Goal: Complete application form

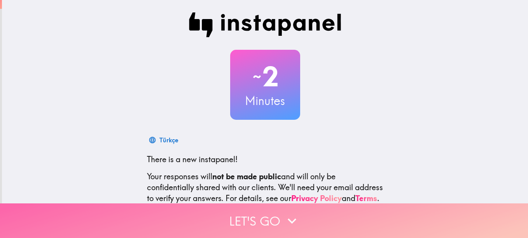
click at [295, 214] on icon "button" at bounding box center [292, 220] width 17 height 17
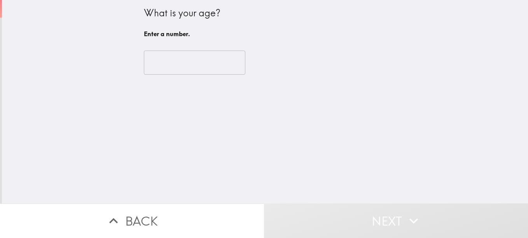
click at [194, 74] on input "number" at bounding box center [195, 63] width 102 height 24
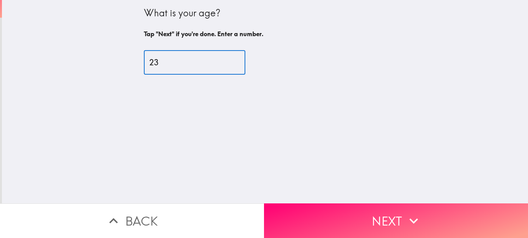
type input "23"
click at [307, 224] on button "Next" at bounding box center [396, 220] width 264 height 35
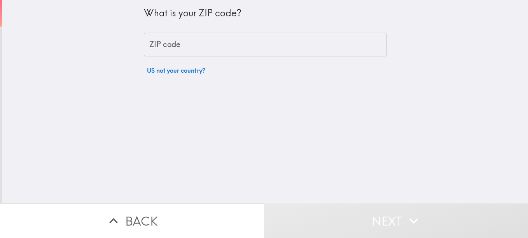
click at [203, 49] on input "ZIP code" at bounding box center [265, 45] width 243 height 24
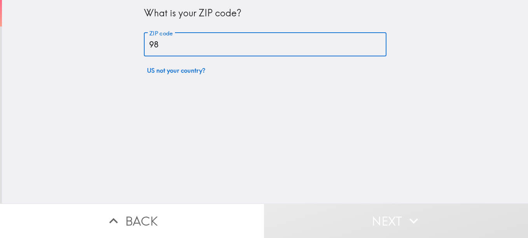
type input "98"
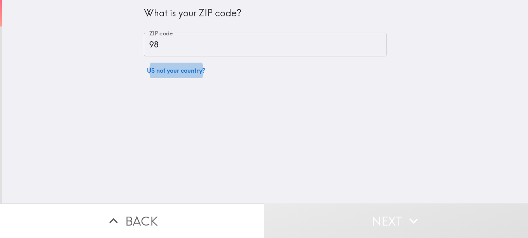
click at [203, 49] on input "98" at bounding box center [265, 45] width 243 height 24
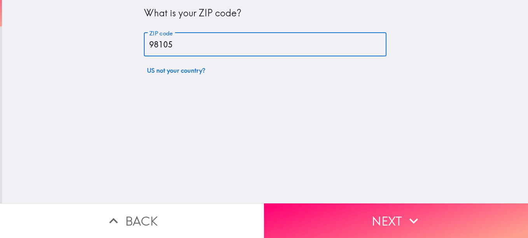
type input "98105"
click at [348, 193] on div "What is your ZIP code? ZIP code 98105 ZIP code US not your country?" at bounding box center [265, 101] width 526 height 203
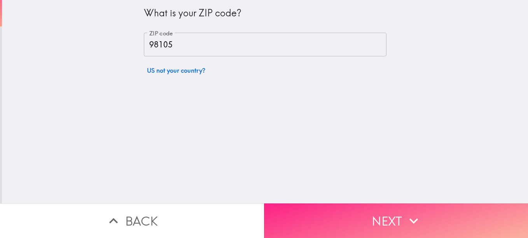
click at [370, 207] on button "Next" at bounding box center [396, 220] width 264 height 35
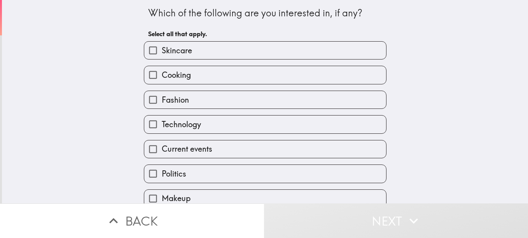
click at [201, 54] on label "Skincare" at bounding box center [265, 51] width 242 height 18
click at [162, 54] on input "Skincare" at bounding box center [153, 51] width 18 height 18
checkbox input "true"
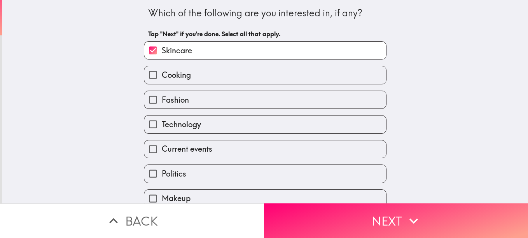
click at [209, 73] on label "Cooking" at bounding box center [265, 75] width 242 height 18
click at [162, 73] on input "Cooking" at bounding box center [153, 75] width 18 height 18
checkbox input "true"
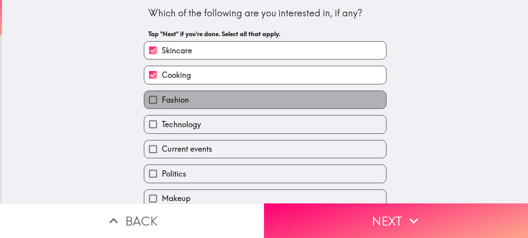
click at [208, 98] on label "Fashion" at bounding box center [265, 100] width 242 height 18
click at [162, 98] on input "Fashion" at bounding box center [153, 100] width 18 height 18
checkbox input "true"
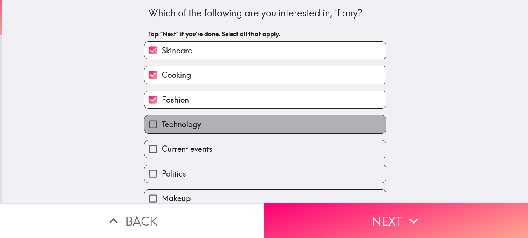
click at [208, 126] on label "Technology" at bounding box center [265, 125] width 242 height 18
click at [162, 126] on input "Technology" at bounding box center [153, 125] width 18 height 18
checkbox input "true"
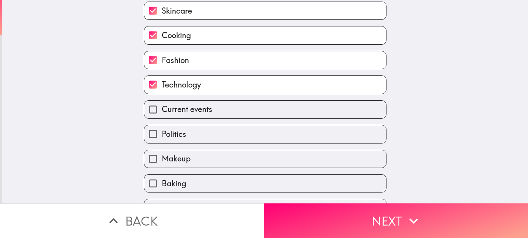
scroll to position [40, 0]
click at [186, 110] on span "Current events" at bounding box center [187, 108] width 51 height 11
click at [162, 110] on input "Current events" at bounding box center [153, 109] width 18 height 18
checkbox input "true"
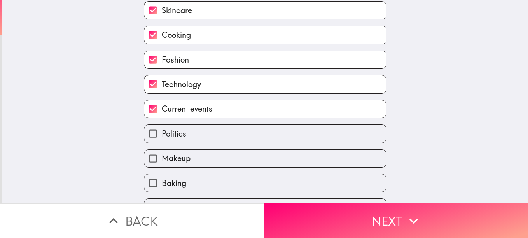
click at [179, 134] on span "Politics" at bounding box center [174, 133] width 25 height 11
click at [162, 134] on input "Politics" at bounding box center [153, 134] width 18 height 18
checkbox input "true"
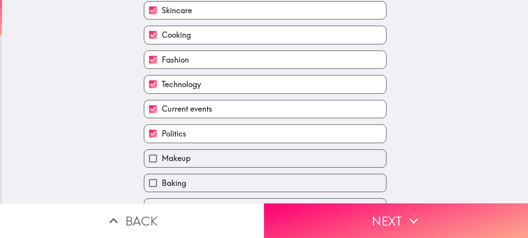
scroll to position [60, 0]
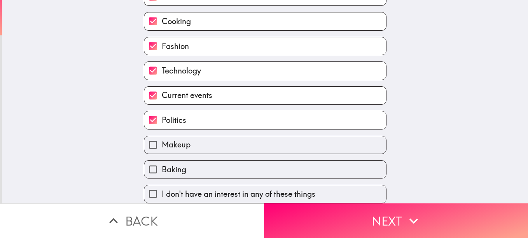
click at [189, 165] on label "Baking" at bounding box center [265, 170] width 242 height 18
click at [162, 165] on input "Baking" at bounding box center [153, 170] width 18 height 18
checkbox input "true"
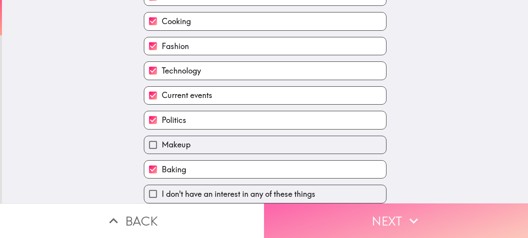
click at [322, 224] on button "Next" at bounding box center [396, 220] width 264 height 35
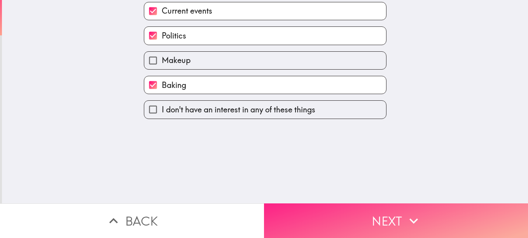
scroll to position [0, 0]
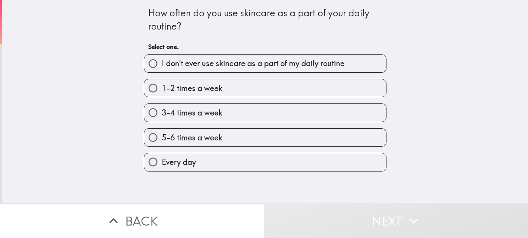
click at [183, 162] on span "Every day" at bounding box center [179, 162] width 34 height 11
click at [162, 162] on input "Every day" at bounding box center [153, 162] width 18 height 18
radio input "true"
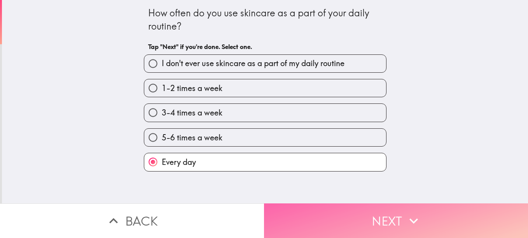
click at [328, 210] on button "Next" at bounding box center [396, 220] width 264 height 35
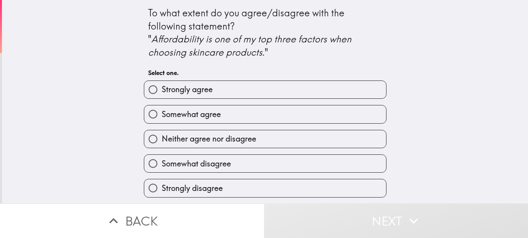
click at [226, 122] on label "Somewhat agree" at bounding box center [265, 114] width 242 height 18
click at [162, 122] on input "Somewhat agree" at bounding box center [153, 114] width 18 height 18
radio input "true"
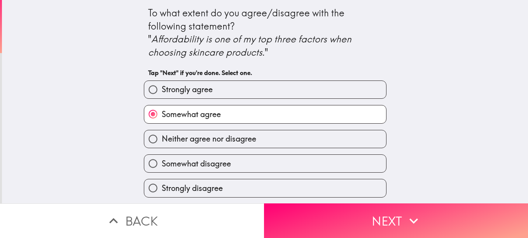
click at [247, 98] on label "Strongly agree" at bounding box center [265, 90] width 242 height 18
click at [162, 98] on input "Strongly agree" at bounding box center [153, 90] width 18 height 18
radio input "true"
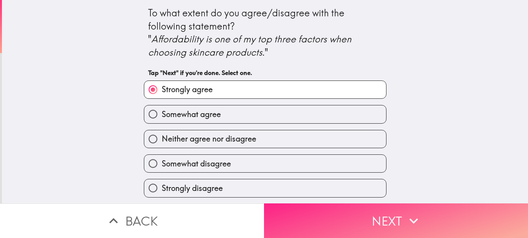
click at [309, 205] on button "Next" at bounding box center [396, 220] width 264 height 35
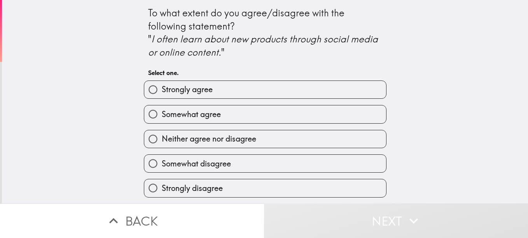
click at [220, 113] on label "Somewhat agree" at bounding box center [265, 114] width 242 height 18
click at [162, 113] on input "Somewhat agree" at bounding box center [153, 114] width 18 height 18
radio input "true"
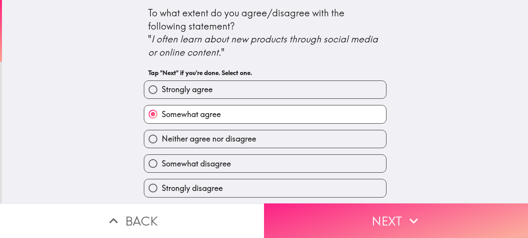
click at [356, 221] on button "Next" at bounding box center [396, 220] width 264 height 35
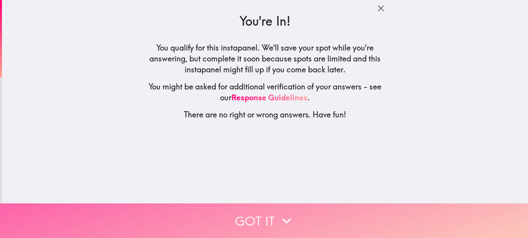
click at [350, 219] on button "Got it" at bounding box center [264, 220] width 528 height 35
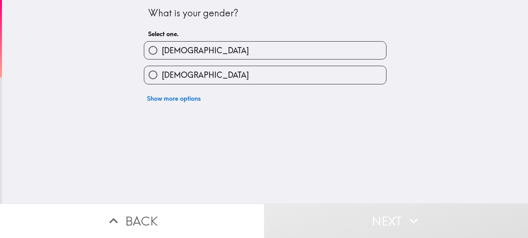
click at [226, 61] on div "[DEMOGRAPHIC_DATA]" at bounding box center [262, 72] width 249 height 25
click at [214, 54] on label "[DEMOGRAPHIC_DATA]" at bounding box center [265, 51] width 242 height 18
click at [162, 54] on input "[DEMOGRAPHIC_DATA]" at bounding box center [153, 51] width 18 height 18
radio input "true"
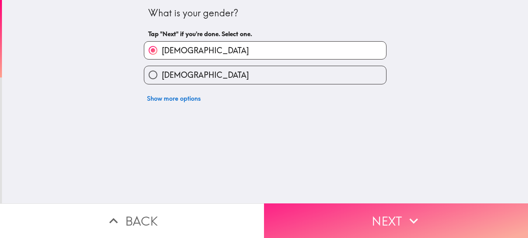
click at [367, 203] on button "Next" at bounding box center [396, 220] width 264 height 35
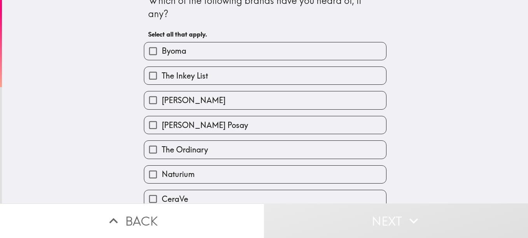
scroll to position [13, 0]
click at [210, 159] on div "Naturium" at bounding box center [262, 171] width 249 height 25
click at [199, 142] on label "The Ordinary" at bounding box center [265, 149] width 242 height 18
click at [162, 142] on input "The Ordinary" at bounding box center [153, 149] width 18 height 18
checkbox input "true"
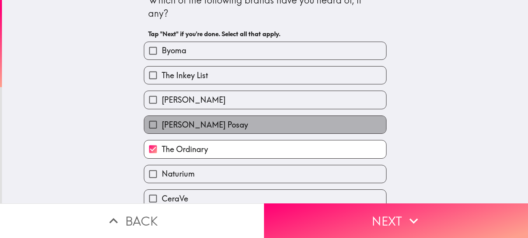
click at [205, 122] on span "[PERSON_NAME] Posay" at bounding box center [205, 124] width 86 height 11
click at [162, 122] on input "[PERSON_NAME] Posay" at bounding box center [153, 125] width 18 height 18
checkbox input "true"
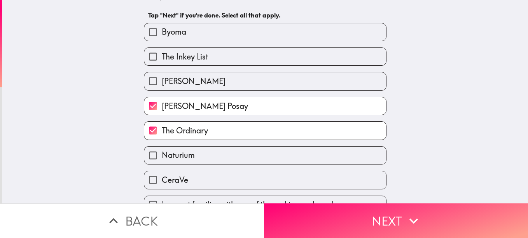
click at [183, 147] on label "Naturium" at bounding box center [265, 156] width 242 height 18
click at [162, 147] on input "Naturium" at bounding box center [153, 156] width 18 height 18
checkbox input "true"
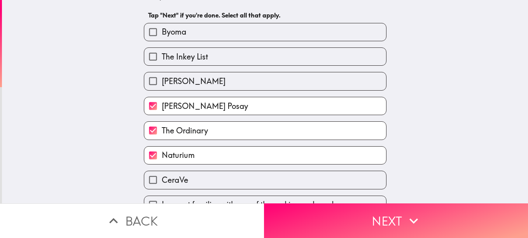
scroll to position [48, 0]
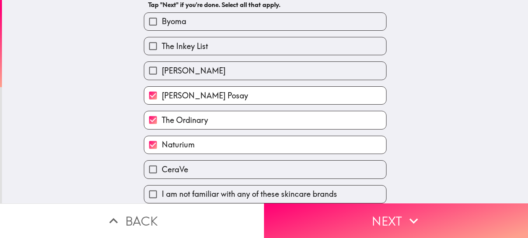
click at [173, 164] on span "CeraVe" at bounding box center [175, 169] width 26 height 11
click at [162, 163] on input "CeraVe" at bounding box center [153, 170] width 18 height 18
checkbox input "true"
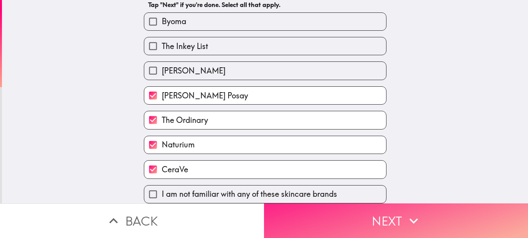
click at [293, 204] on button "Next" at bounding box center [396, 220] width 264 height 35
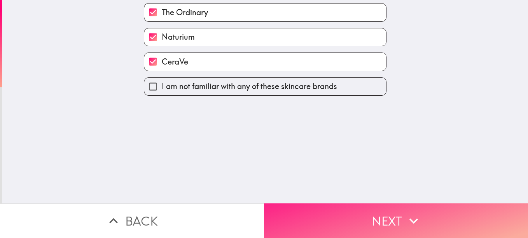
scroll to position [0, 0]
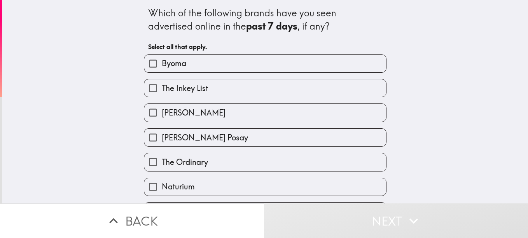
click at [228, 162] on label "The Ordinary" at bounding box center [265, 162] width 242 height 18
click at [162, 162] on input "The Ordinary" at bounding box center [153, 162] width 18 height 18
checkbox input "true"
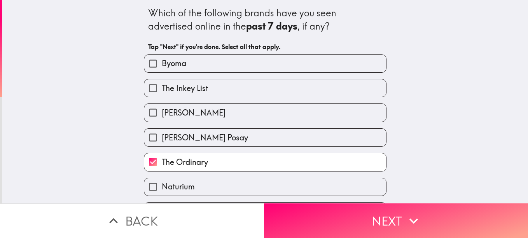
scroll to position [52, 0]
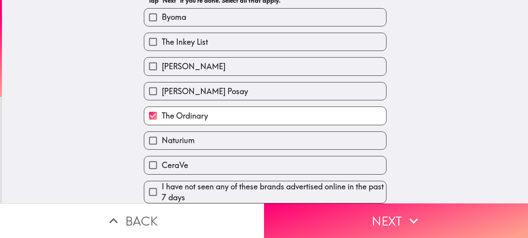
click at [200, 159] on label "CeraVe" at bounding box center [265, 165] width 242 height 18
click at [162, 159] on input "CeraVe" at bounding box center [153, 165] width 18 height 18
checkbox input "true"
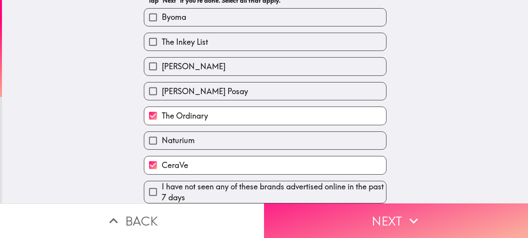
click at [301, 212] on button "Next" at bounding box center [396, 220] width 264 height 35
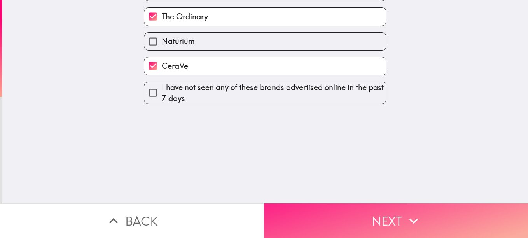
scroll to position [0, 0]
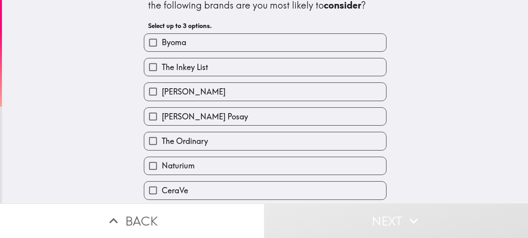
scroll to position [22, 0]
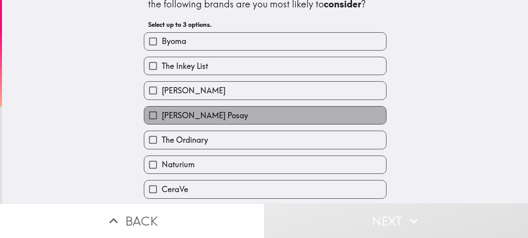
click at [208, 120] on span "[PERSON_NAME] Posay" at bounding box center [205, 115] width 86 height 11
click at [162, 120] on input "[PERSON_NAME] Posay" at bounding box center [153, 116] width 18 height 18
checkbox input "true"
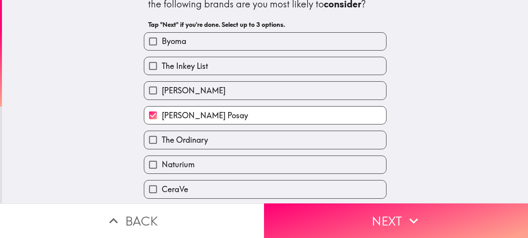
click at [197, 141] on span "The Ordinary" at bounding box center [185, 140] width 46 height 11
click at [162, 141] on input "The Ordinary" at bounding box center [153, 140] width 18 height 18
checkbox input "true"
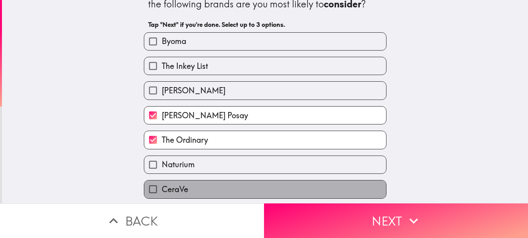
click at [182, 185] on span "CeraVe" at bounding box center [175, 189] width 26 height 11
click at [162, 185] on input "CeraVe" at bounding box center [153, 189] width 18 height 18
checkbox input "true"
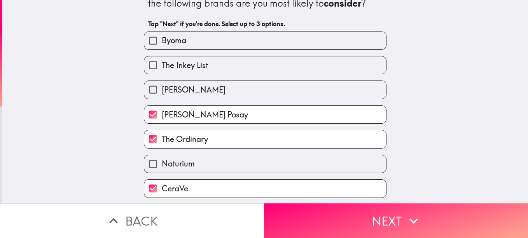
scroll to position [48, 0]
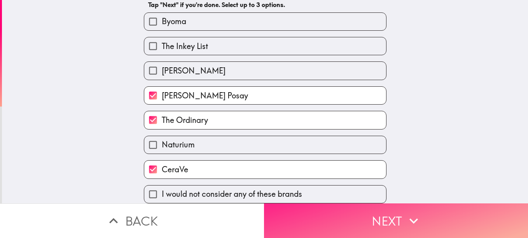
click at [284, 217] on button "Next" at bounding box center [396, 220] width 264 height 35
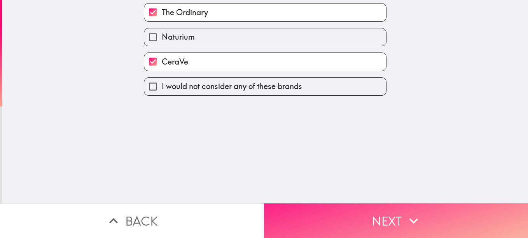
scroll to position [0, 0]
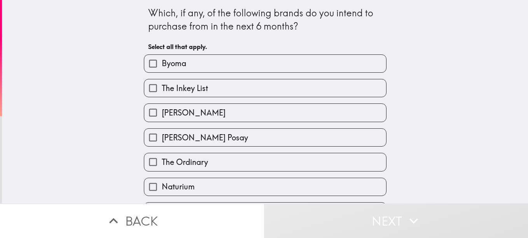
click at [204, 147] on div "The Ordinary" at bounding box center [262, 159] width 249 height 25
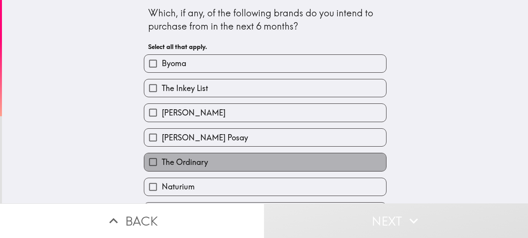
click at [179, 158] on span "The Ordinary" at bounding box center [185, 162] width 46 height 11
click at [162, 158] on input "The Ordinary" at bounding box center [153, 162] width 18 height 18
checkbox input "true"
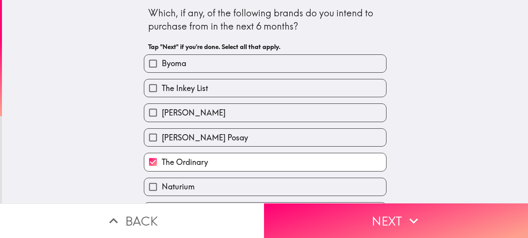
click at [176, 133] on span "[PERSON_NAME] Posay" at bounding box center [205, 137] width 86 height 11
click at [162, 133] on input "[PERSON_NAME] Posay" at bounding box center [153, 138] width 18 height 18
checkbox input "true"
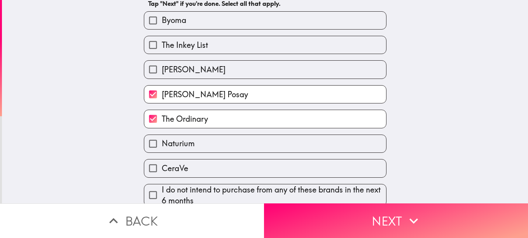
scroll to position [44, 0]
click at [195, 166] on label "CeraVe" at bounding box center [265, 168] width 242 height 18
click at [162, 166] on input "CeraVe" at bounding box center [153, 168] width 18 height 18
checkbox input "true"
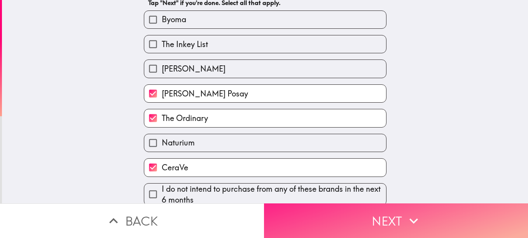
click at [318, 223] on button "Next" at bounding box center [396, 220] width 264 height 35
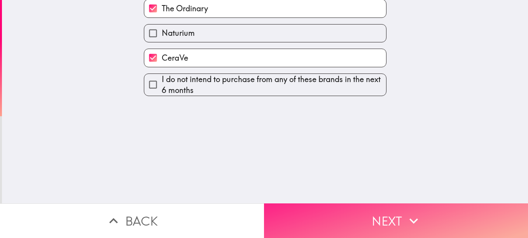
scroll to position [0, 0]
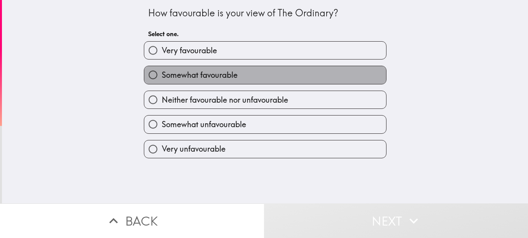
click at [228, 68] on label "Somewhat favourable" at bounding box center [265, 75] width 242 height 18
click at [162, 68] on input "Somewhat favourable" at bounding box center [153, 75] width 18 height 18
radio input "true"
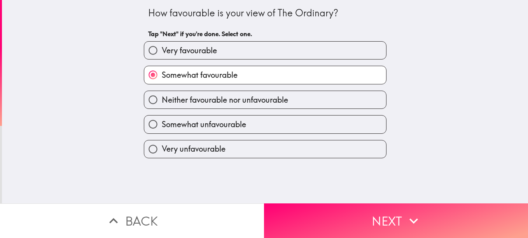
click at [245, 38] on div "Very favourable" at bounding box center [262, 47] width 249 height 25
click at [248, 56] on label "Very favourable" at bounding box center [265, 51] width 242 height 18
click at [162, 56] on input "Very favourable" at bounding box center [153, 51] width 18 height 18
radio input "true"
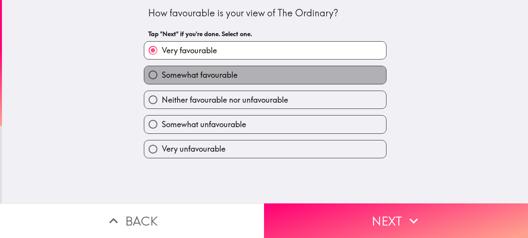
click at [263, 69] on label "Somewhat favourable" at bounding box center [265, 75] width 242 height 18
click at [162, 69] on input "Somewhat favourable" at bounding box center [153, 75] width 18 height 18
radio input "true"
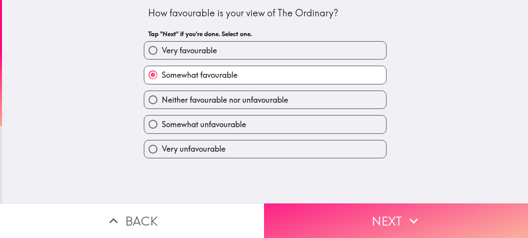
click at [332, 210] on button "Next" at bounding box center [396, 220] width 264 height 35
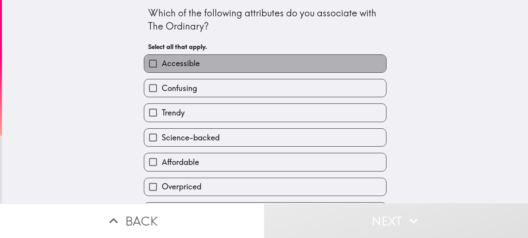
click at [227, 69] on label "Accessible" at bounding box center [265, 64] width 242 height 18
click at [162, 69] on input "Accessible" at bounding box center [153, 64] width 18 height 18
checkbox input "true"
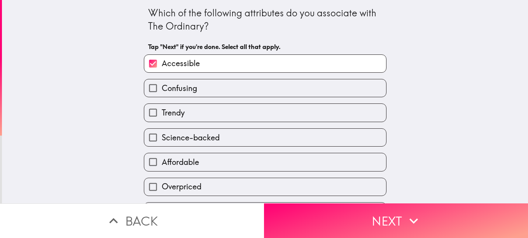
click at [224, 135] on label "Science-backed" at bounding box center [265, 138] width 242 height 18
click at [162, 135] on input "Science-backed" at bounding box center [153, 138] width 18 height 18
checkbox input "true"
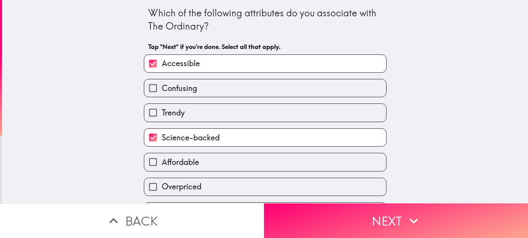
click at [220, 158] on label "Affordable" at bounding box center [265, 162] width 242 height 18
click at [162, 158] on input "Affordable" at bounding box center [153, 162] width 18 height 18
checkbox input "true"
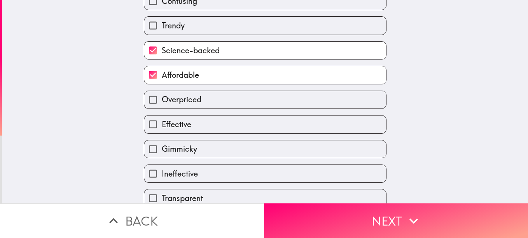
scroll to position [88, 0]
click at [220, 130] on label "Effective" at bounding box center [265, 124] width 242 height 18
click at [162, 130] on input "Effective" at bounding box center [153, 124] width 18 height 18
checkbox input "true"
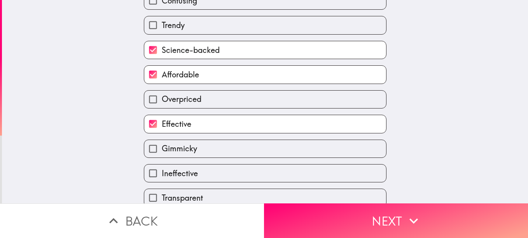
scroll to position [122, 0]
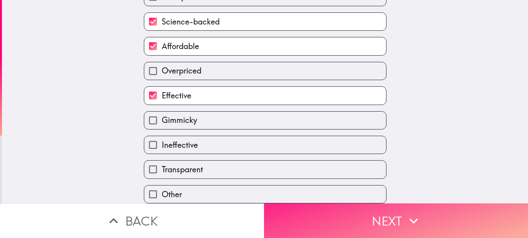
click at [300, 229] on button "Next" at bounding box center [396, 220] width 264 height 35
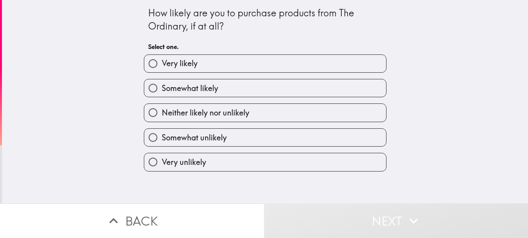
click at [225, 72] on label "Very likely" at bounding box center [265, 64] width 242 height 18
click at [162, 72] on input "Very likely" at bounding box center [153, 64] width 18 height 18
radio input "true"
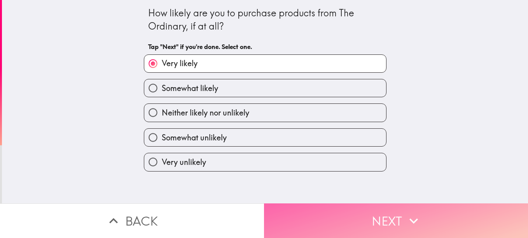
click at [348, 208] on button "Next" at bounding box center [396, 220] width 264 height 35
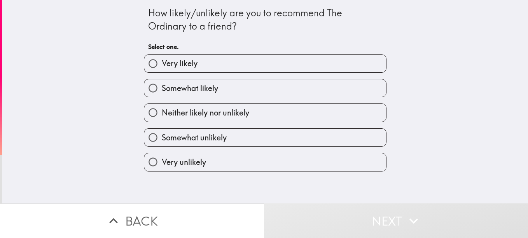
click at [257, 44] on h6 "Select one." at bounding box center [265, 46] width 234 height 9
click at [251, 67] on label "Very likely" at bounding box center [265, 64] width 242 height 18
click at [162, 67] on input "Very likely" at bounding box center [153, 64] width 18 height 18
radio input "true"
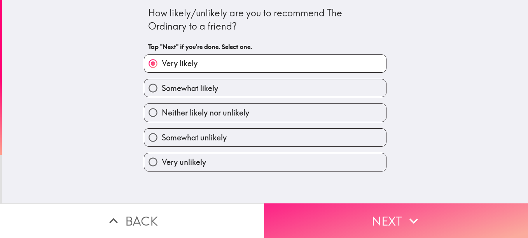
click at [324, 215] on button "Next" at bounding box center [396, 220] width 264 height 35
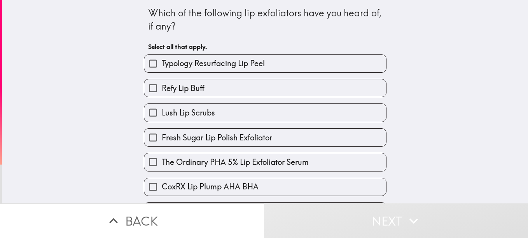
click at [216, 111] on label "Lush Lip Scrubs" at bounding box center [265, 113] width 242 height 18
click at [162, 111] on input "Lush Lip Scrubs" at bounding box center [153, 113] width 18 height 18
checkbox input "true"
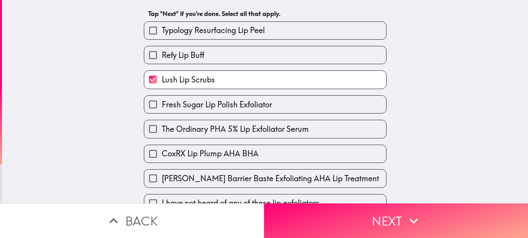
scroll to position [33, 0]
click at [224, 35] on span "Typology Resurfacing Lip Peel" at bounding box center [213, 30] width 103 height 11
click at [162, 35] on input "Typology Resurfacing Lip Peel" at bounding box center [153, 30] width 18 height 18
checkbox input "true"
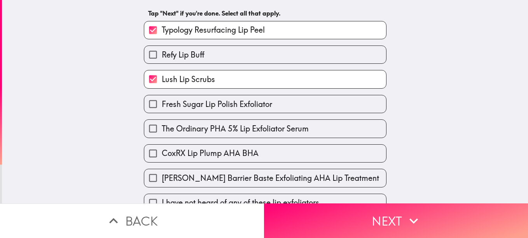
scroll to position [48, 0]
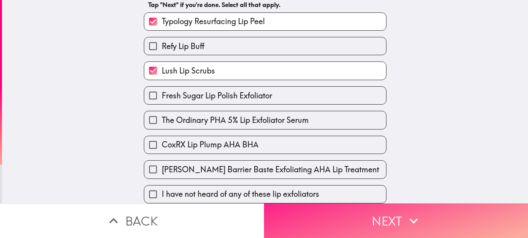
click at [316, 217] on button "Next" at bounding box center [396, 220] width 264 height 35
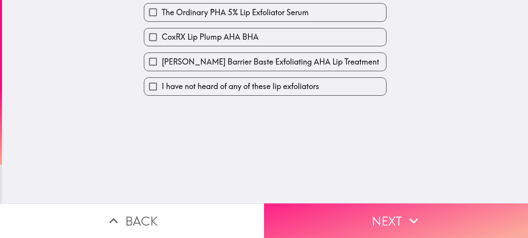
scroll to position [0, 0]
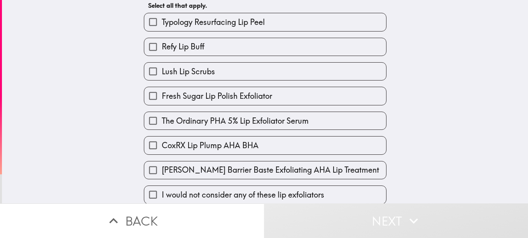
scroll to position [86, 0]
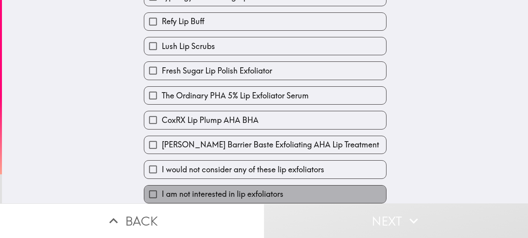
click at [240, 186] on label "I am not interested in lip exfoliators" at bounding box center [265, 195] width 242 height 18
click at [162, 186] on input "I am not interested in lip exfoliators" at bounding box center [153, 195] width 18 height 18
checkbox input "true"
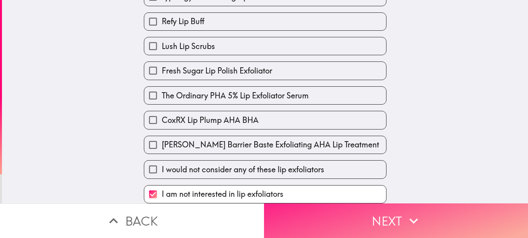
click at [314, 203] on button "Next" at bounding box center [396, 220] width 264 height 35
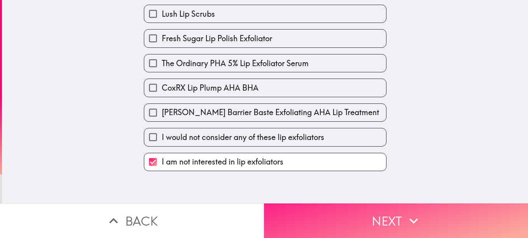
scroll to position [0, 0]
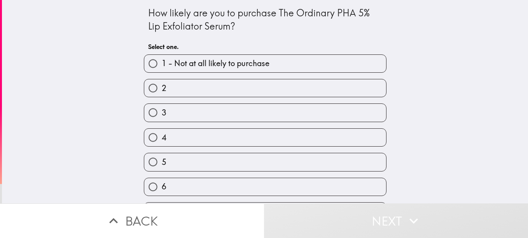
scroll to position [0, 3]
click at [240, 110] on label "3" at bounding box center [265, 113] width 242 height 18
click at [162, 110] on input "3" at bounding box center [153, 113] width 18 height 18
radio input "true"
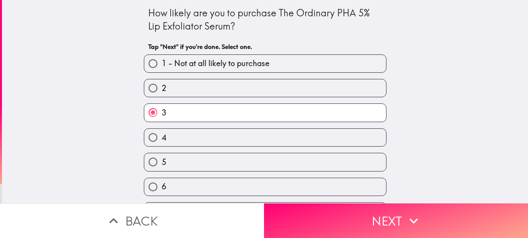
click at [273, 103] on div "3" at bounding box center [265, 112] width 243 height 18
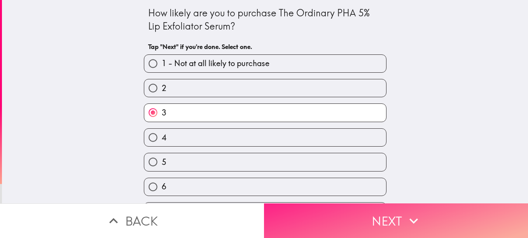
click at [352, 203] on button "Next" at bounding box center [396, 220] width 264 height 35
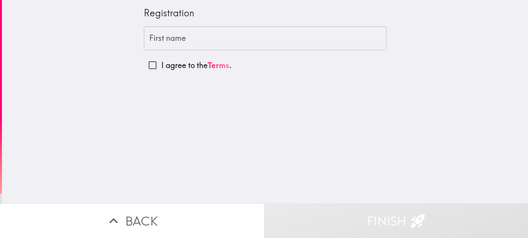
drag, startPoint x: 352, startPoint y: 200, endPoint x: 312, endPoint y: 93, distance: 113.7
click at [312, 93] on div "Registration First name First name I agree to the Terms . Back Finish" at bounding box center [264, 119] width 528 height 238
click at [251, 47] on input "First name" at bounding box center [265, 38] width 243 height 24
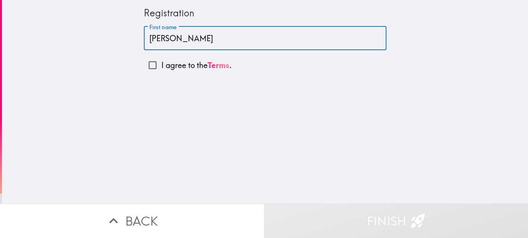
type input "[PERSON_NAME]"
click at [144, 61] on input "I agree to the Terms ." at bounding box center [153, 65] width 18 height 18
checkbox input "true"
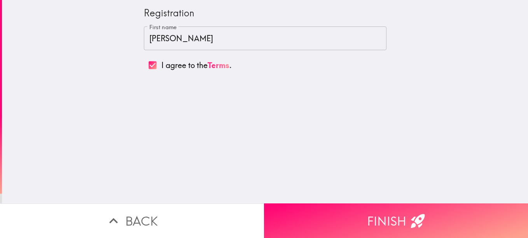
click at [320, 197] on div "Registration First name [PERSON_NAME] First name I agree to the Terms ." at bounding box center [265, 101] width 526 height 203
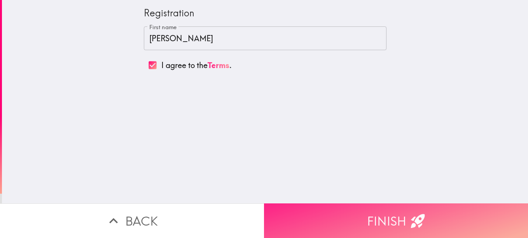
click at [331, 218] on button "Finish" at bounding box center [396, 220] width 264 height 35
